Goal: Transaction & Acquisition: Purchase product/service

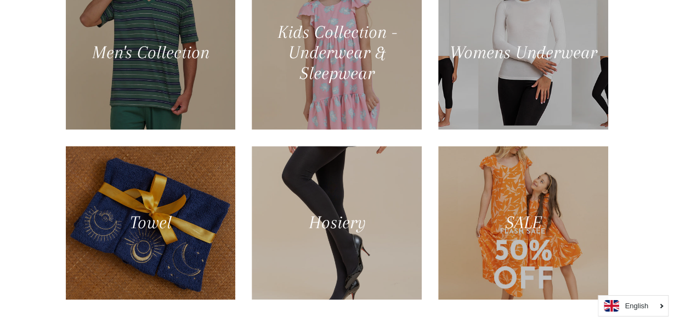
scroll to position [655, 0]
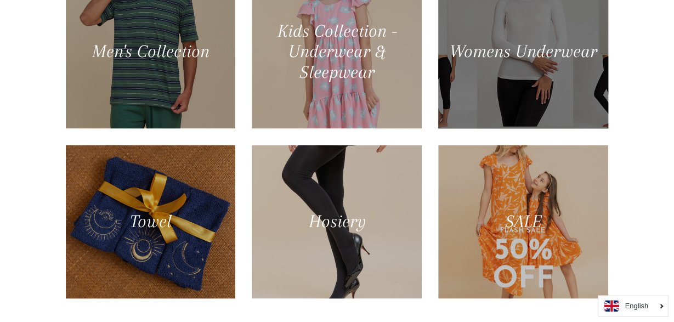
click at [539, 54] on div at bounding box center [523, 52] width 175 height 158
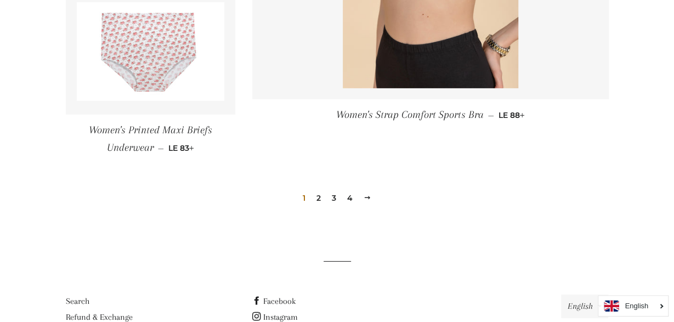
scroll to position [1665, 0]
click at [321, 195] on link "2" at bounding box center [318, 197] width 13 height 16
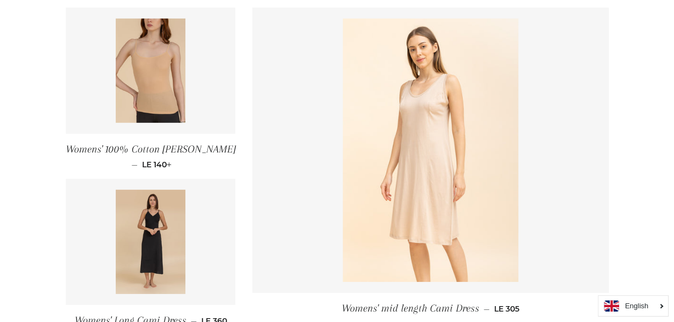
scroll to position [1502, 0]
click at [150, 145] on span "Womens' 100% Cotton [PERSON_NAME]" at bounding box center [151, 148] width 170 height 12
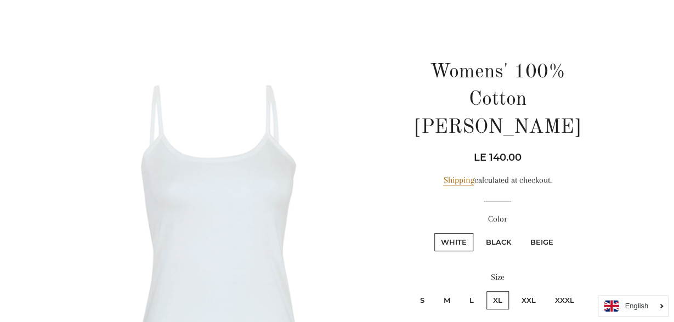
scroll to position [78, 0]
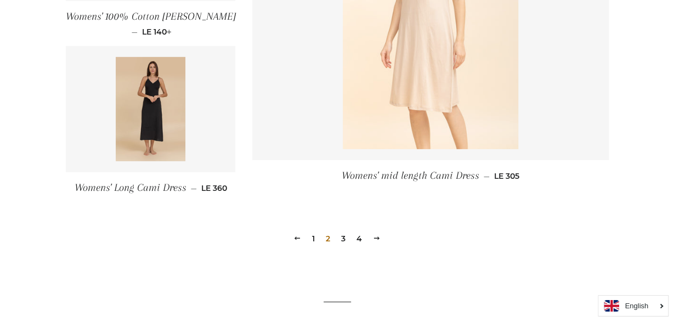
scroll to position [1635, 0]
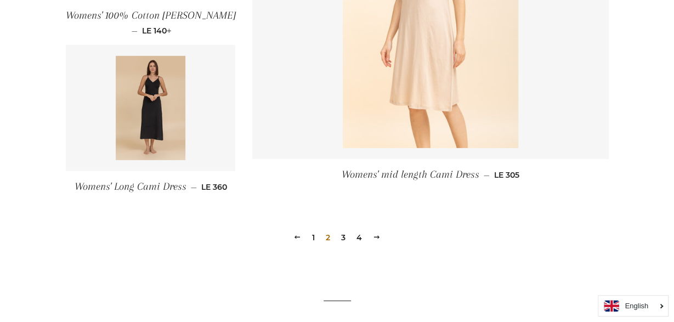
click at [341, 238] on link "3" at bounding box center [343, 237] width 13 height 16
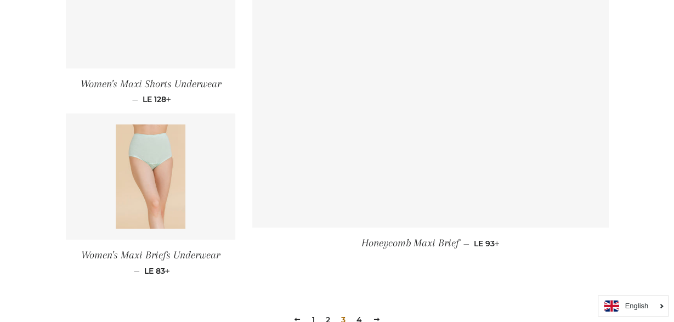
scroll to position [1503, 0]
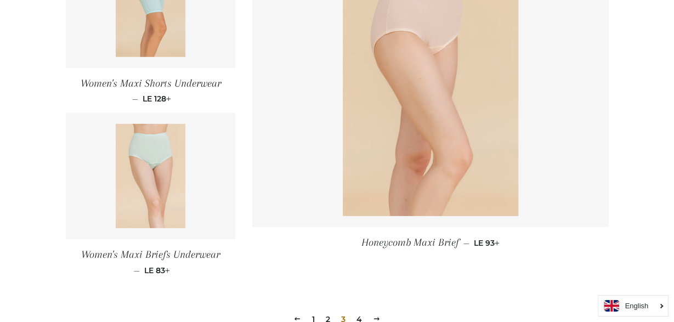
click at [149, 152] on img at bounding box center [151, 176] width 70 height 104
click at [410, 242] on span "Honeycomb Maxi Brief" at bounding box center [410, 242] width 98 height 12
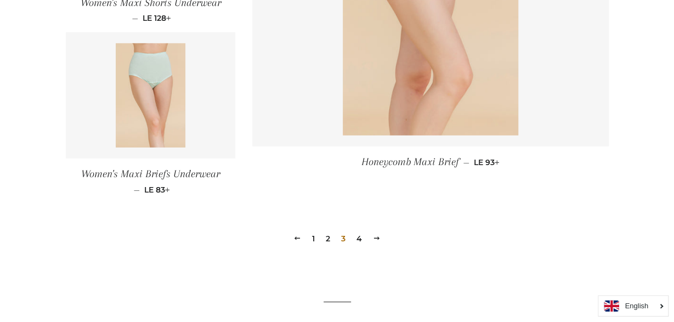
scroll to position [1584, 0]
click at [356, 238] on link "4" at bounding box center [359, 238] width 14 height 16
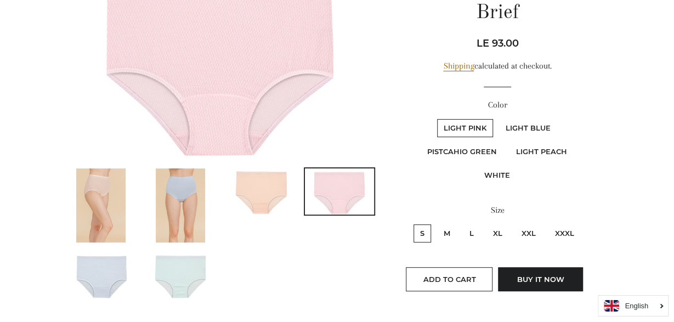
scroll to position [173, 0]
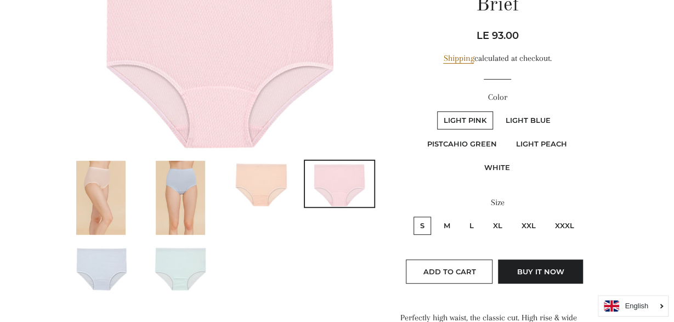
click at [176, 184] on img at bounding box center [180, 198] width 49 height 74
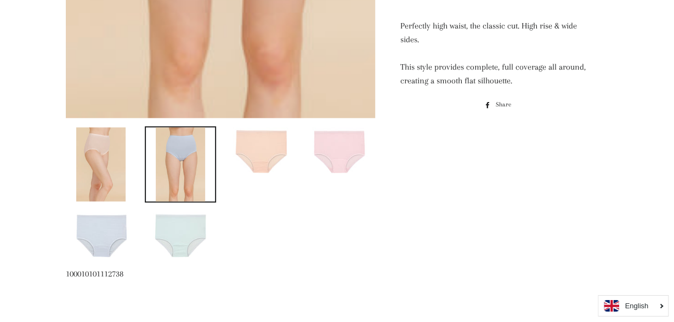
scroll to position [466, 0]
click at [178, 228] on img at bounding box center [180, 233] width 69 height 46
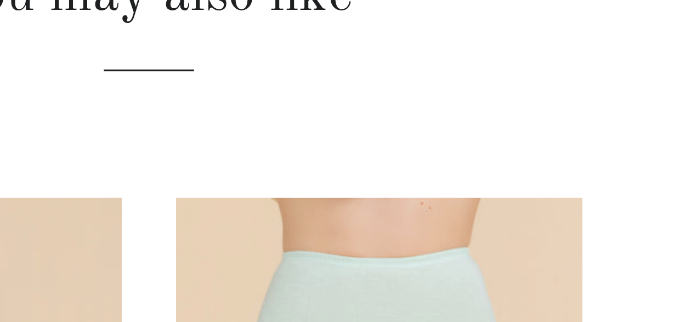
scroll to position [466, 0]
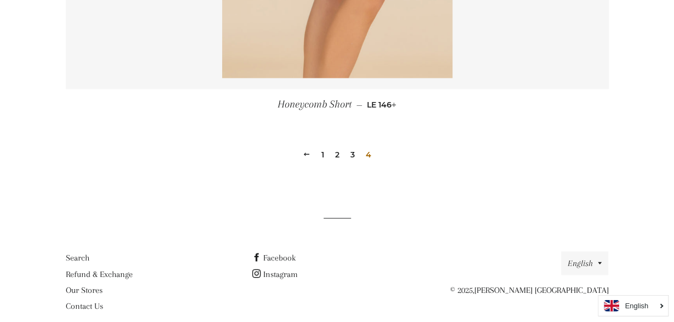
scroll to position [750, 0]
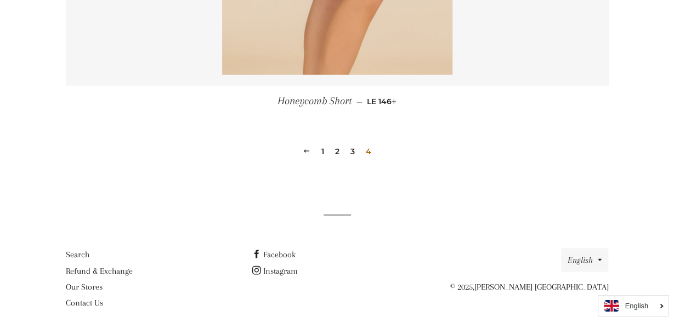
click at [323, 153] on link "1" at bounding box center [323, 151] width 12 height 16
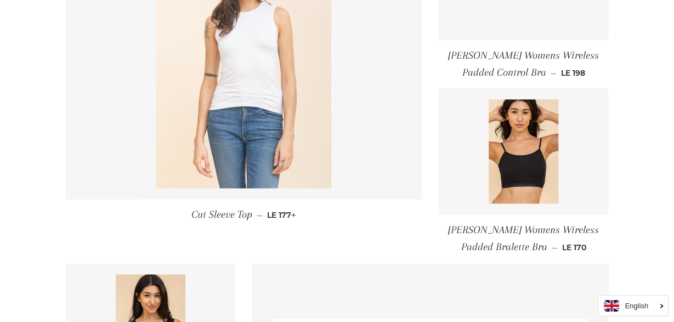
scroll to position [556, 0]
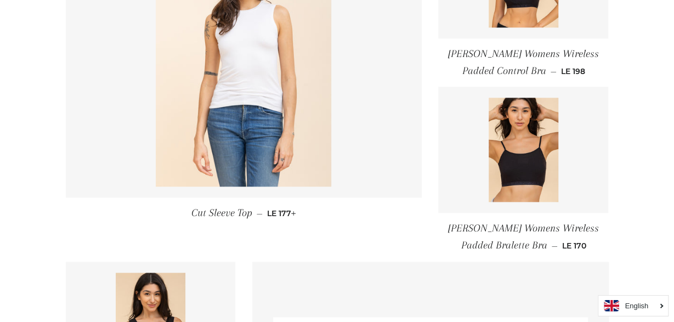
click at [486, 226] on span "[PERSON_NAME] Womens Wireless Padded Bralette Bra" at bounding box center [523, 237] width 151 height 29
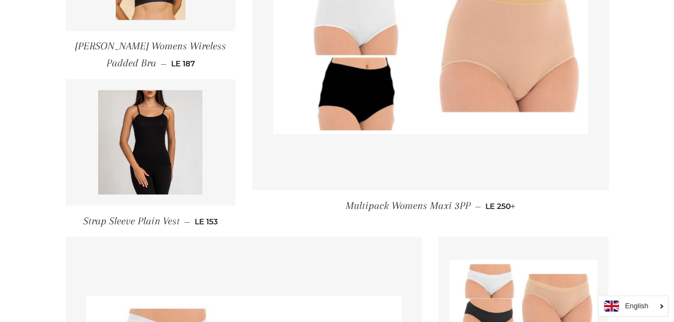
scroll to position [913, 0]
click at [140, 218] on span "Strap Sleeve Plain Vest" at bounding box center [131, 220] width 96 height 12
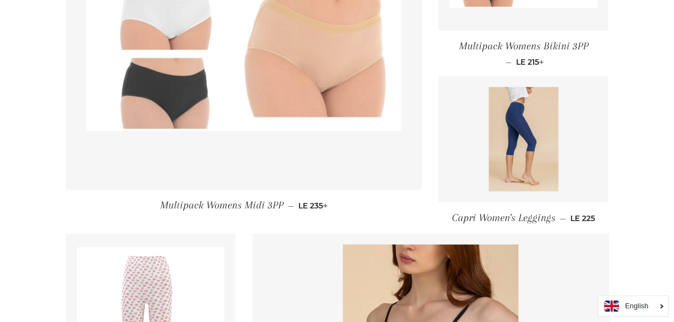
scroll to position [1246, 0]
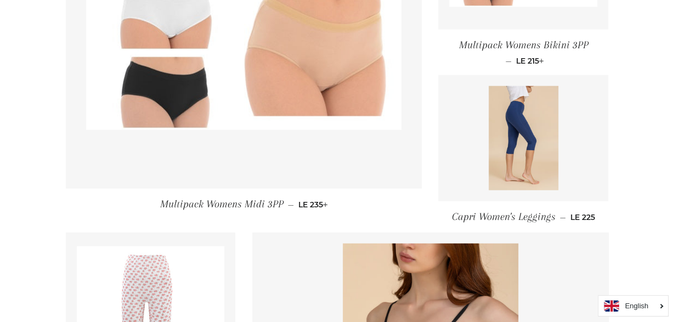
click at [223, 203] on span "Multipack Womens Midi 3PP" at bounding box center [220, 204] width 123 height 12
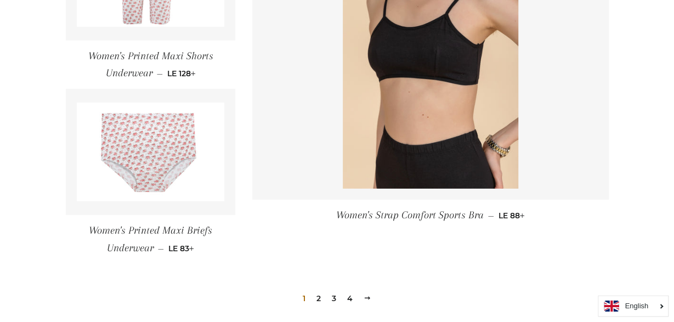
scroll to position [1566, 0]
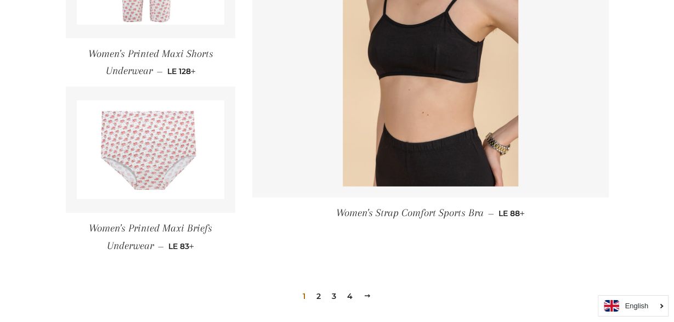
click at [418, 214] on span "Women's Strap Comfort Sports Bra" at bounding box center [409, 213] width 147 height 12
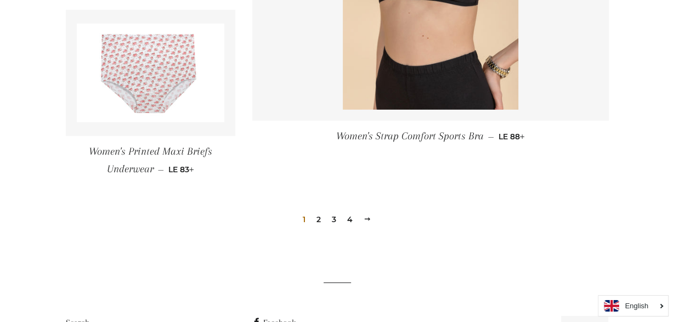
scroll to position [1644, 0]
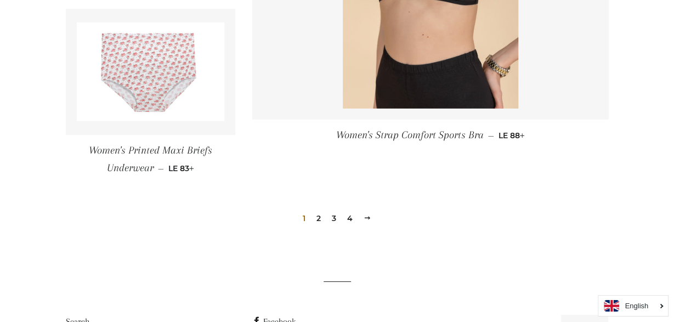
click at [304, 220] on span "1" at bounding box center [304, 218] width 12 height 16
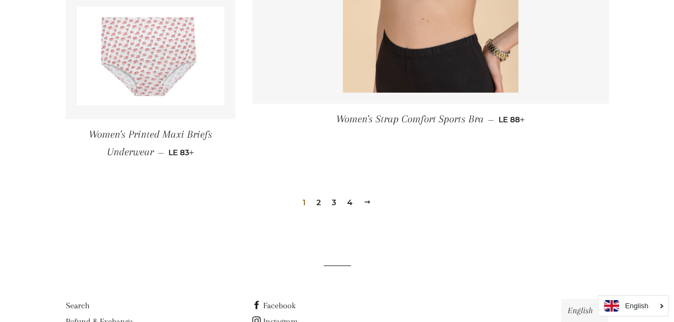
scroll to position [1661, 0]
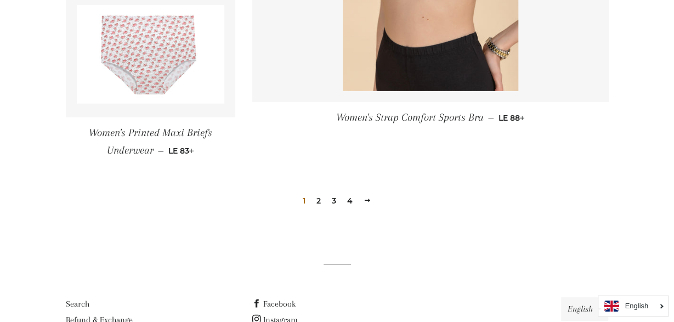
click at [320, 199] on link "2" at bounding box center [318, 200] width 13 height 16
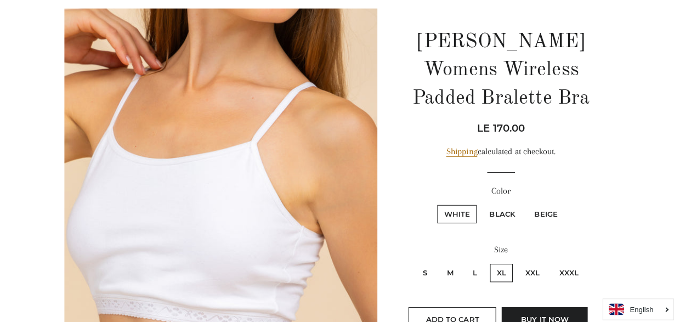
scroll to position [108, 0]
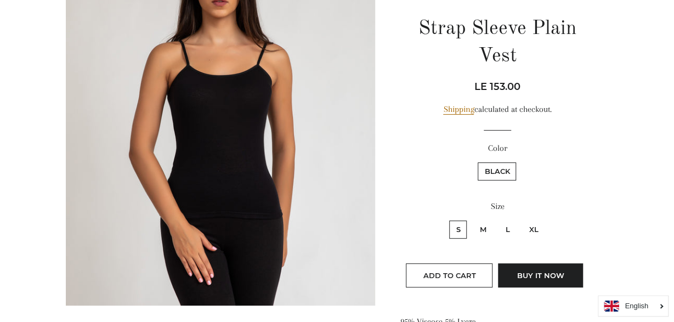
scroll to position [122, 0]
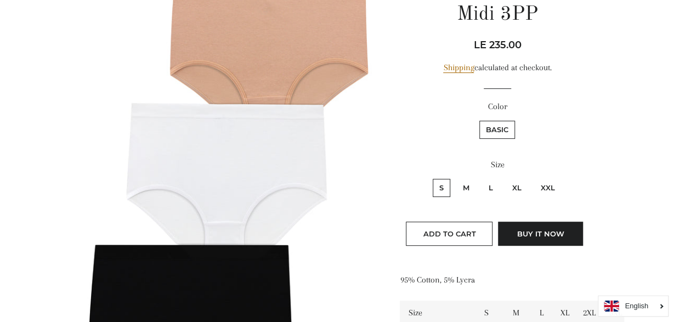
scroll to position [205, 0]
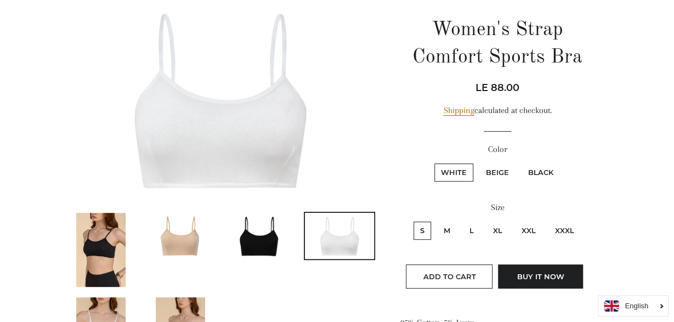
scroll to position [122, 0]
click at [231, 150] on img at bounding box center [221, 99] width 310 height 206
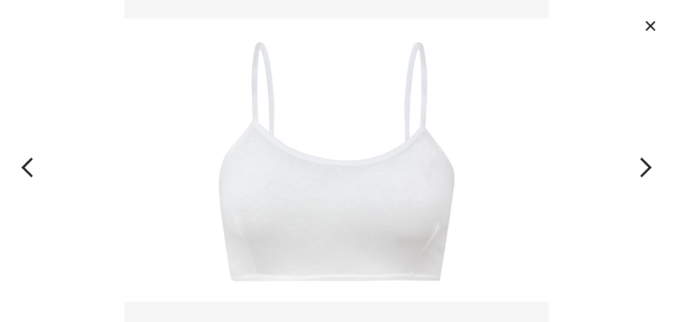
click at [642, 31] on button "×" at bounding box center [645, 28] width 24 height 24
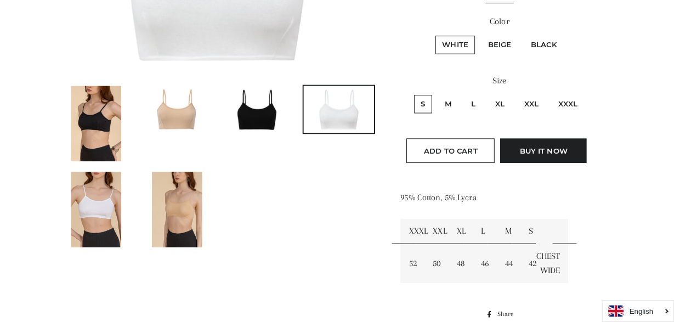
scroll to position [239, 0]
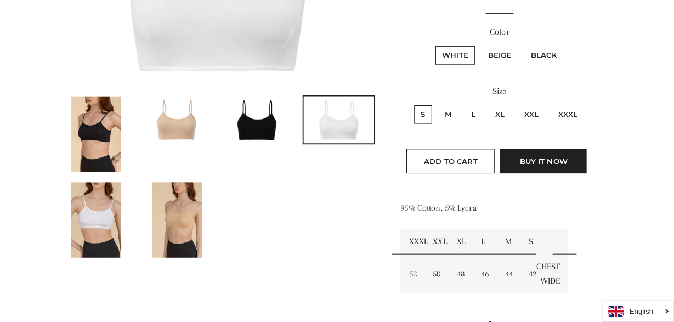
click at [420, 112] on label "S" at bounding box center [422, 113] width 18 height 18
click at [412, 102] on input "S" at bounding box center [412, 102] width 1 height 1
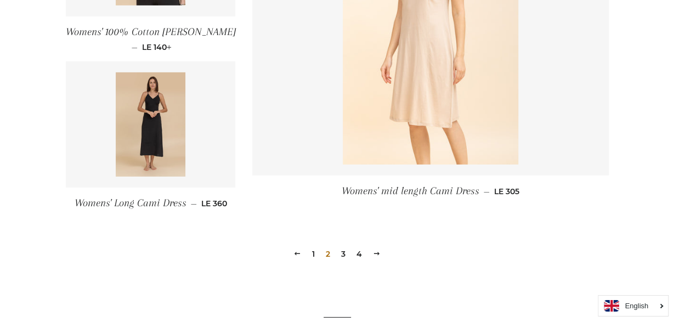
scroll to position [1623, 0]
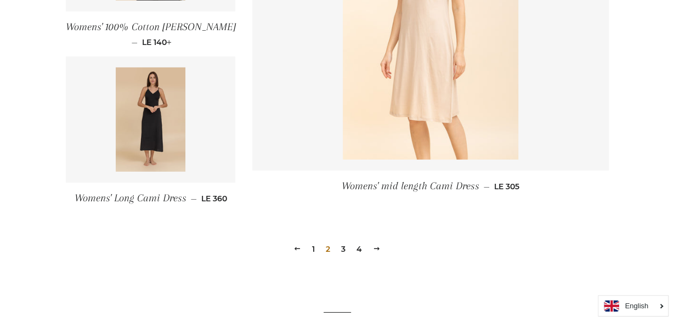
click at [344, 245] on link "3" at bounding box center [343, 249] width 13 height 16
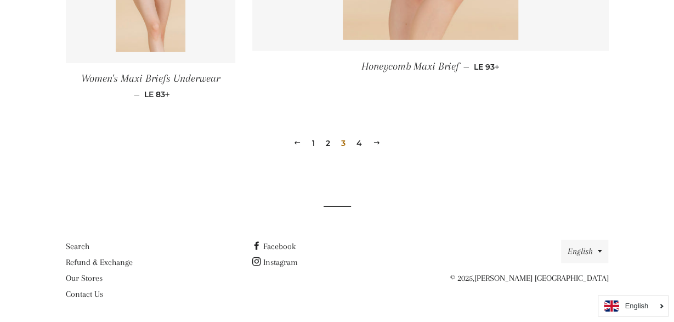
scroll to position [1682, 0]
